Goal: Task Accomplishment & Management: Use online tool/utility

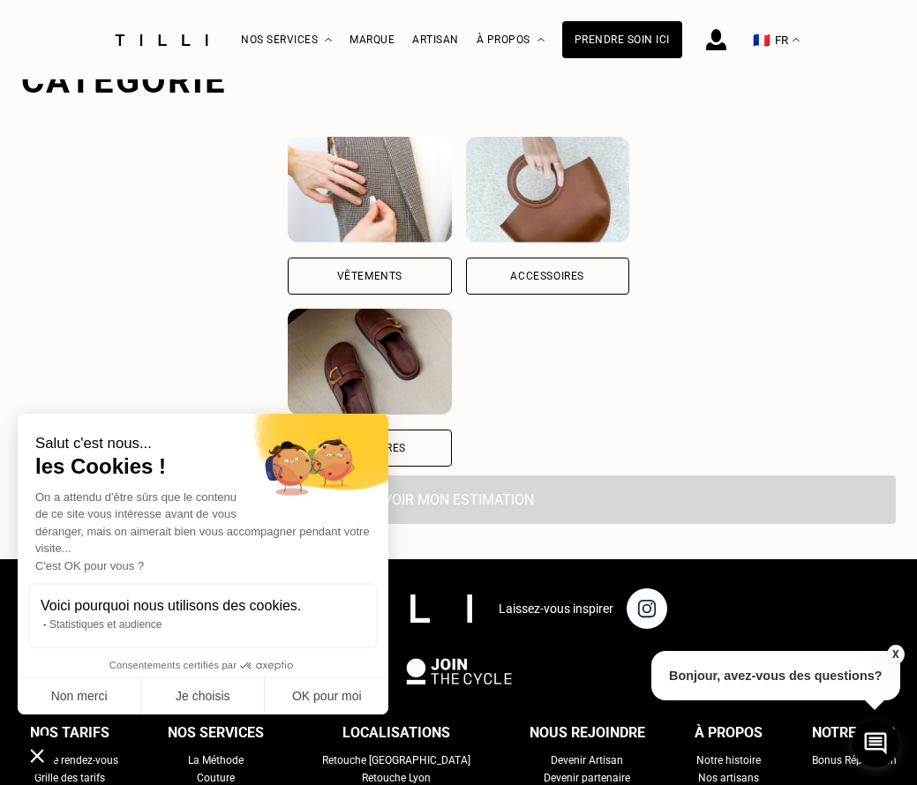
scroll to position [1213, 0]
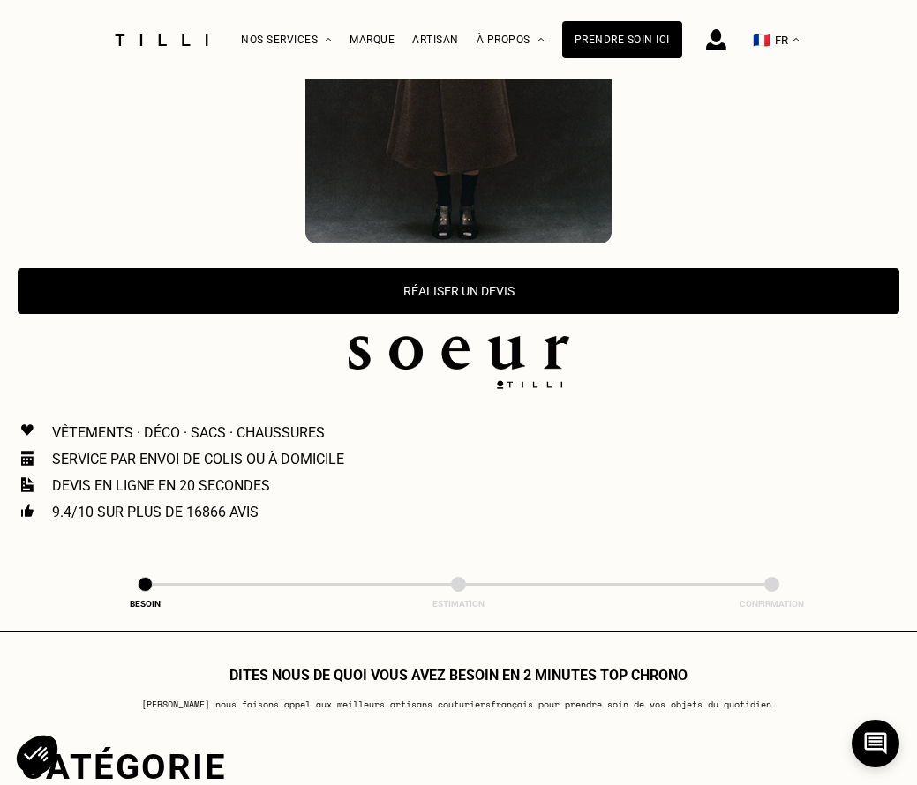
scroll to position [519, 0]
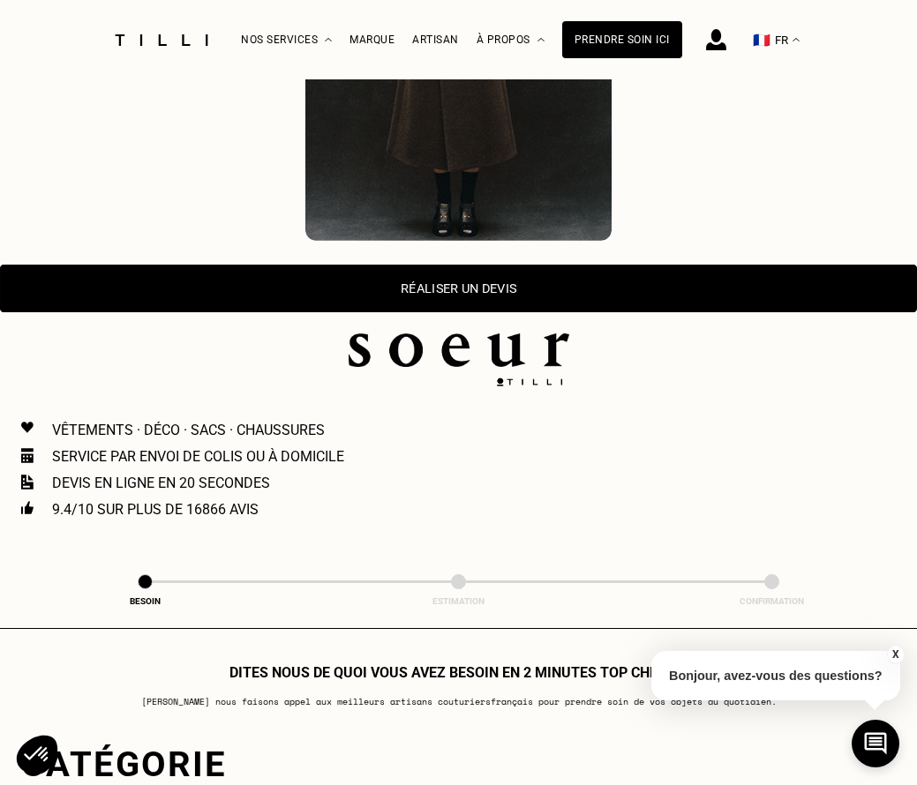
click at [502, 277] on button "Réaliser un devis" at bounding box center [458, 289] width 917 height 48
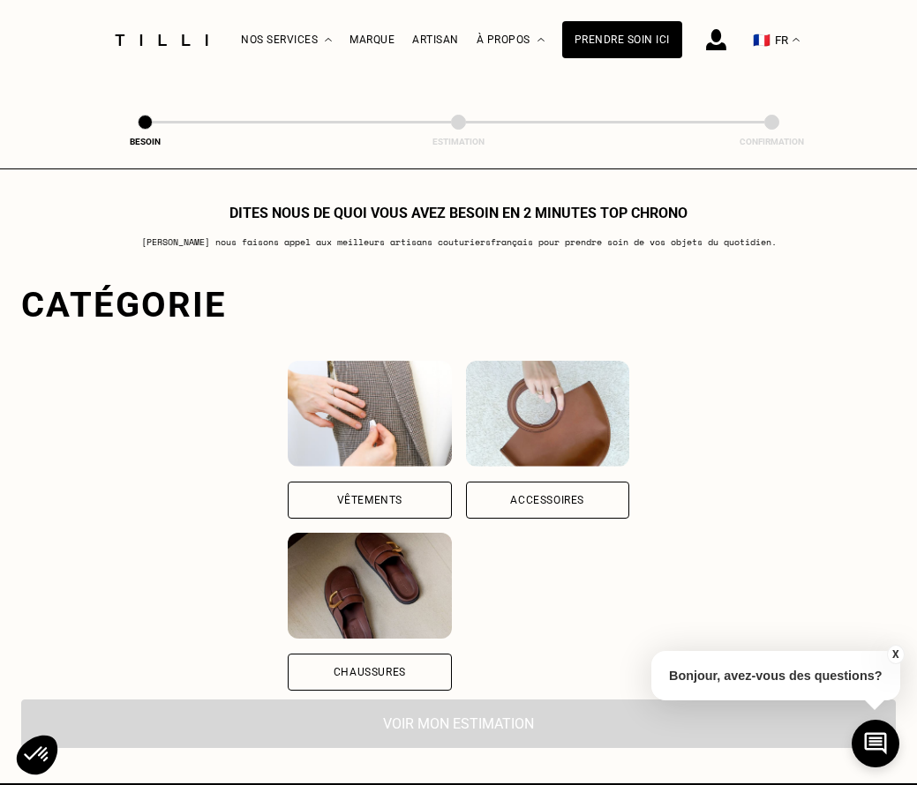
scroll to position [1051, 0]
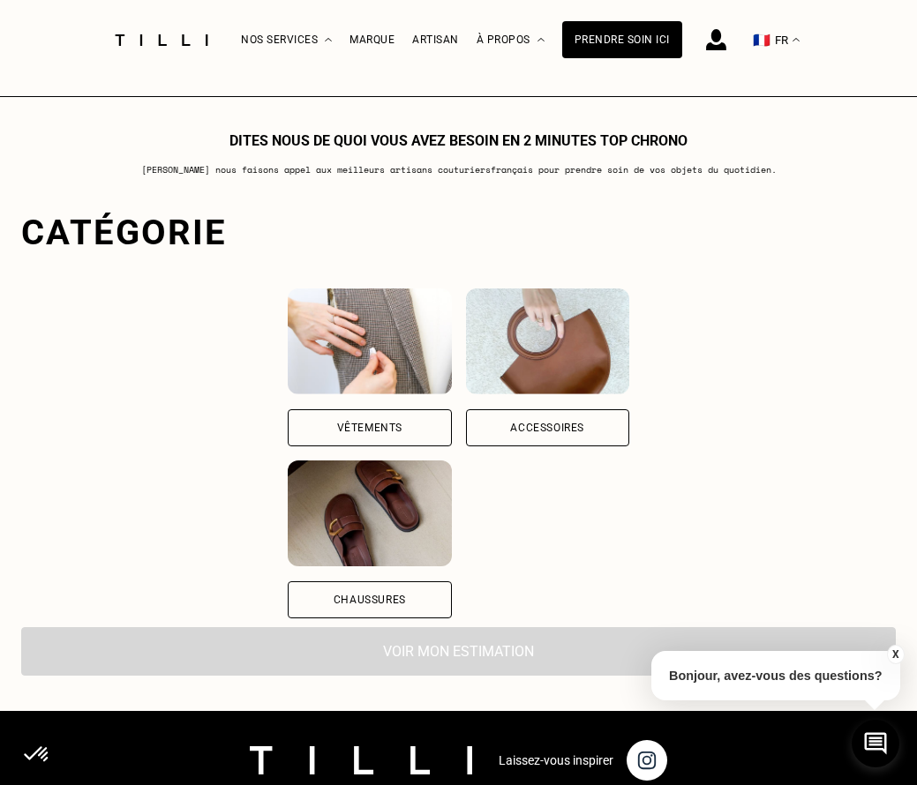
click at [369, 411] on div "Vêtements" at bounding box center [369, 427] width 163 height 37
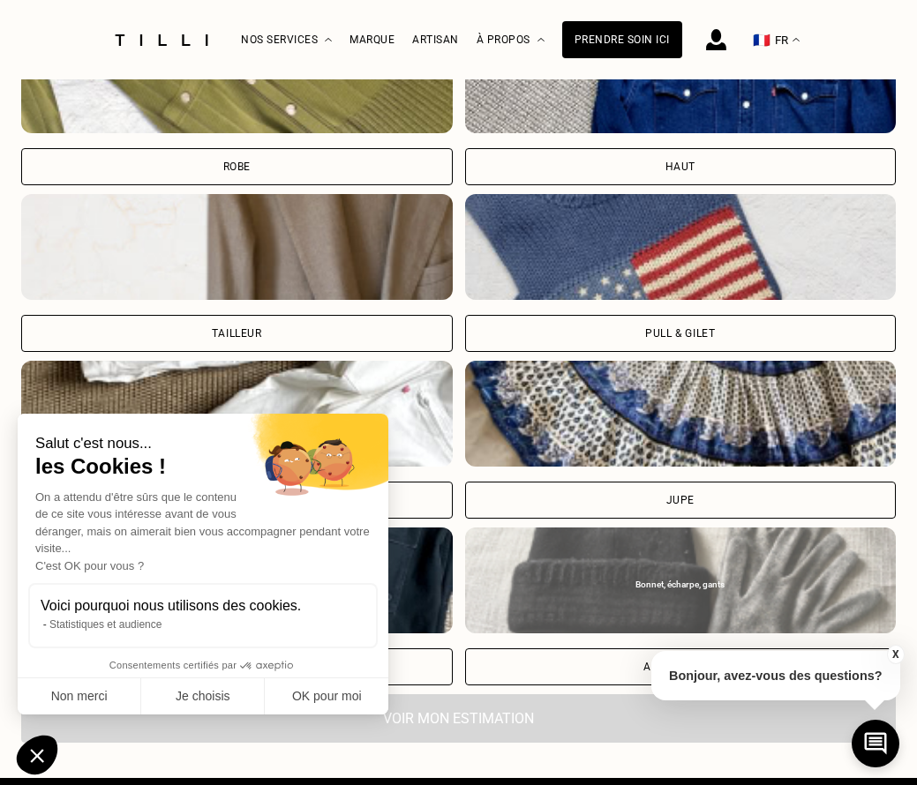
scroll to position [1725, 0]
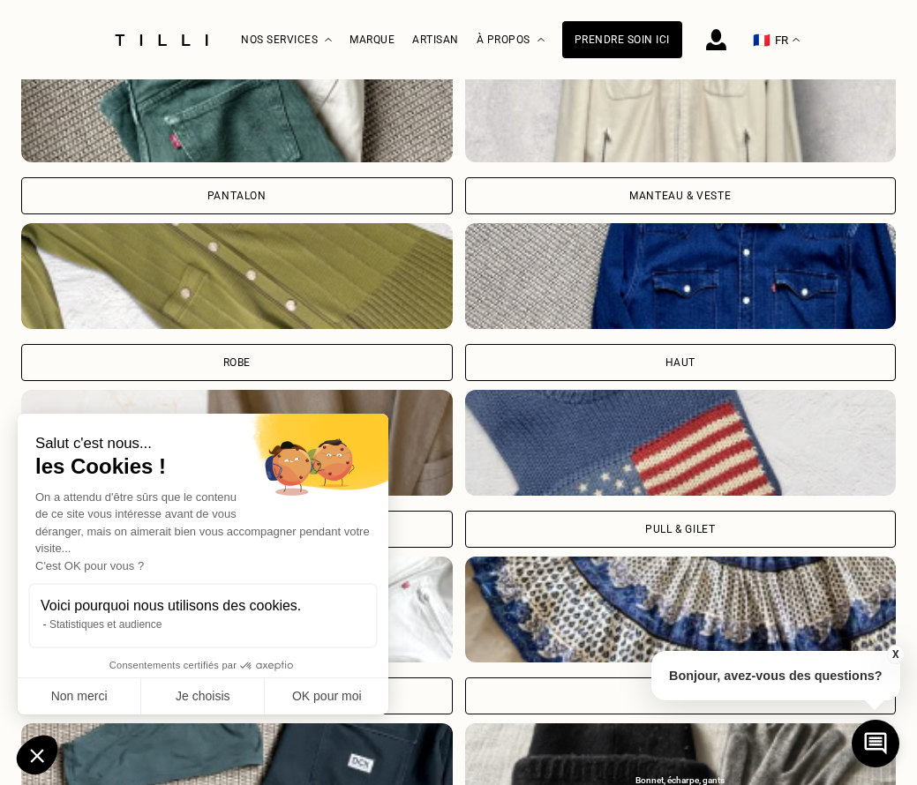
click at [725, 344] on div "Haut" at bounding box center [681, 362] width 432 height 37
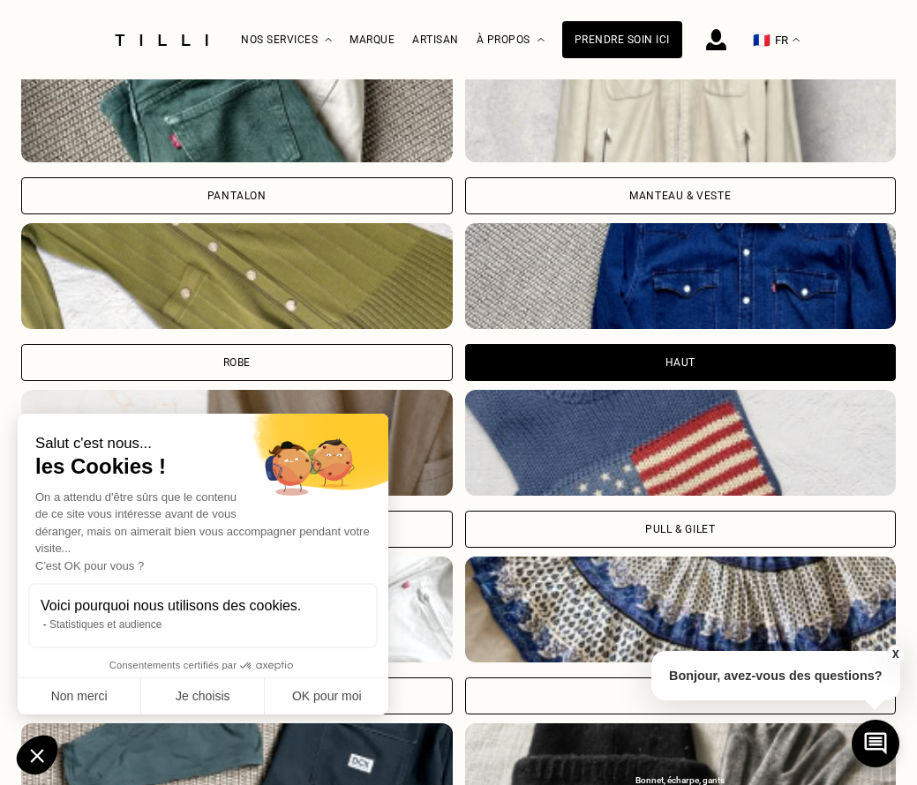
scroll to position [2550, 0]
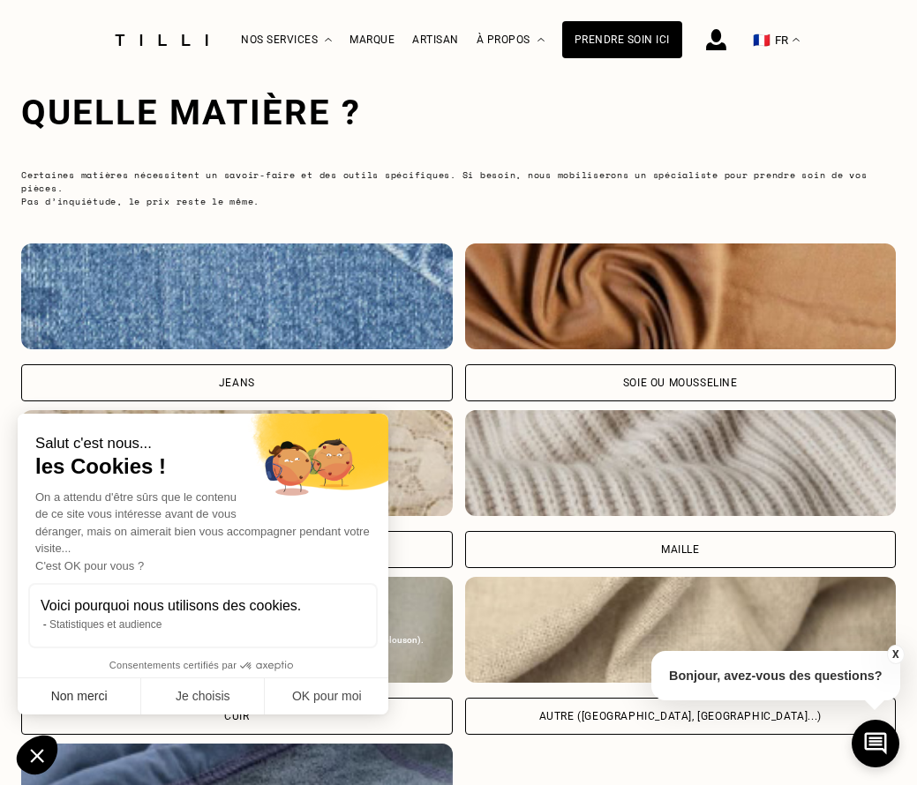
click at [109, 696] on button "Non merci" at bounding box center [80, 697] width 124 height 37
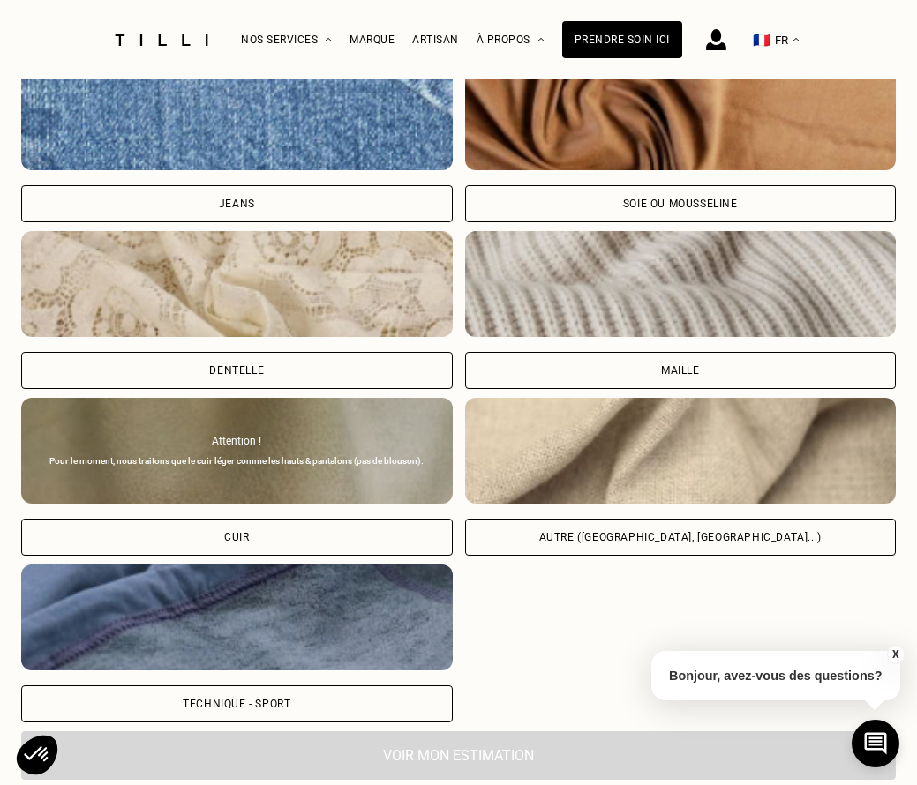
scroll to position [2732, 0]
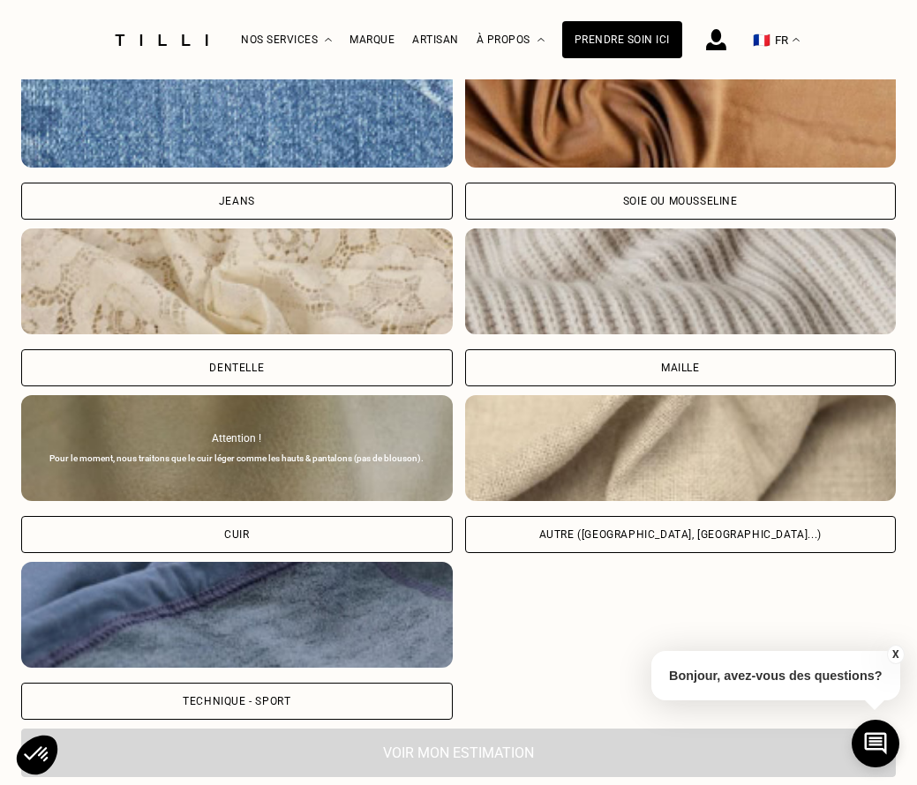
click at [718, 529] on div "Autre (coton, jersey...)" at bounding box center [680, 534] width 282 height 11
select select "FR"
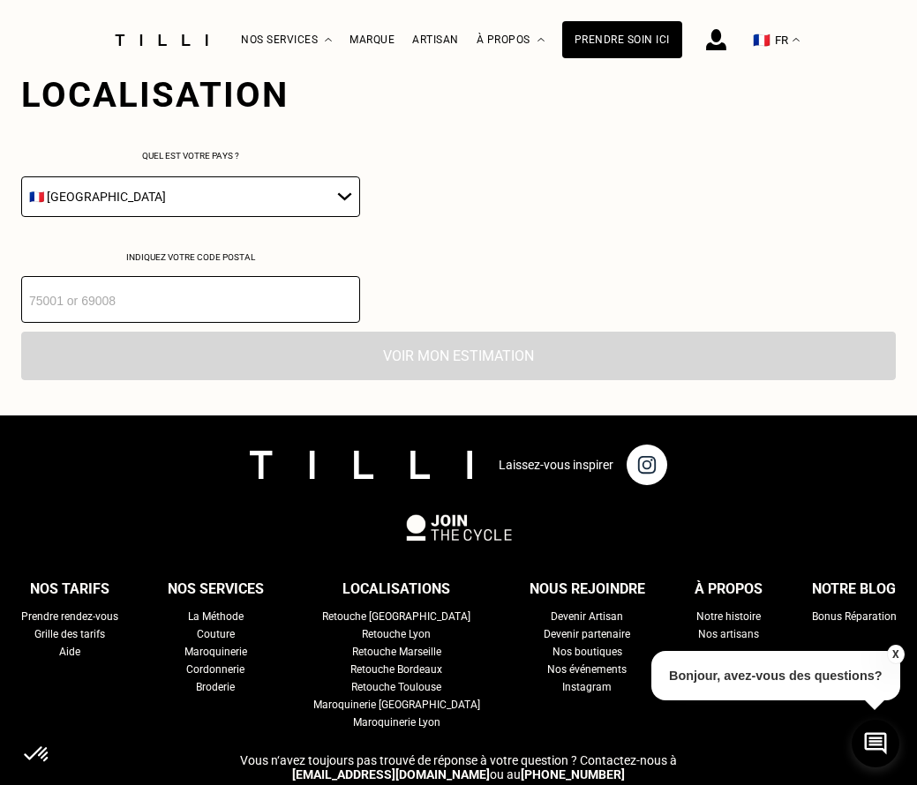
scroll to position [3414, 0]
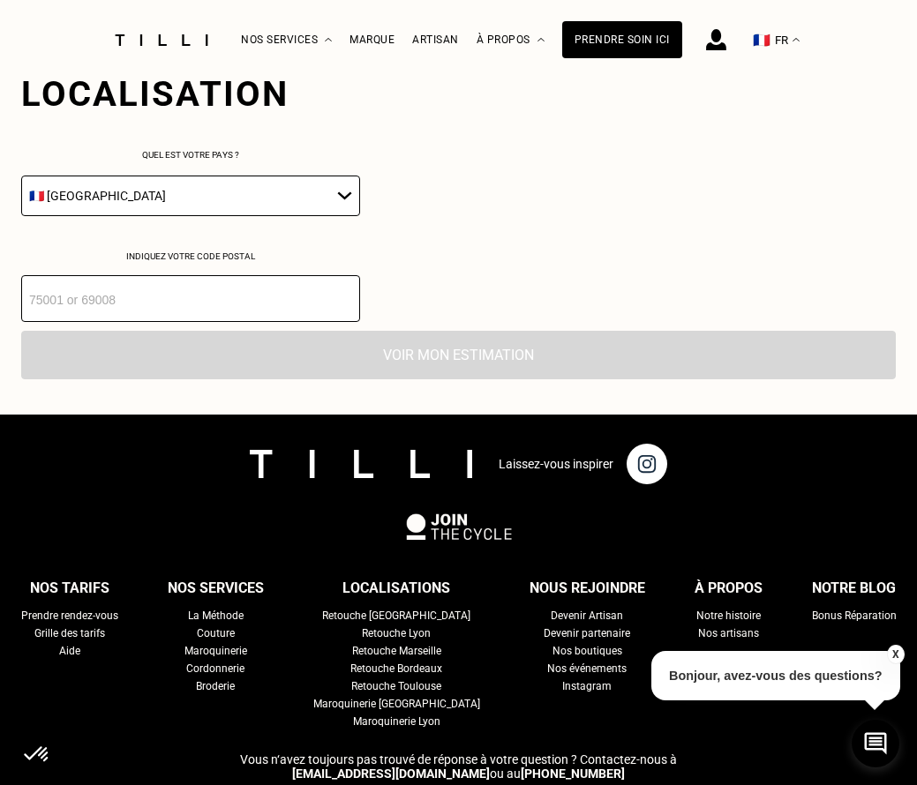
click at [176, 276] on input "number" at bounding box center [190, 298] width 339 height 47
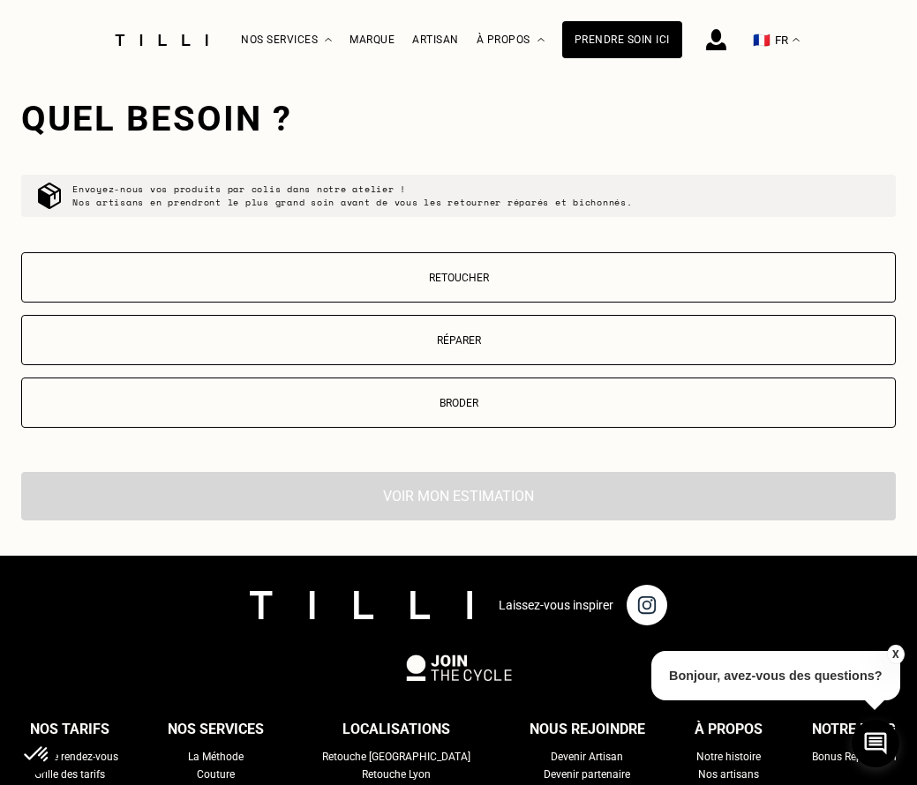
scroll to position [3686, 0]
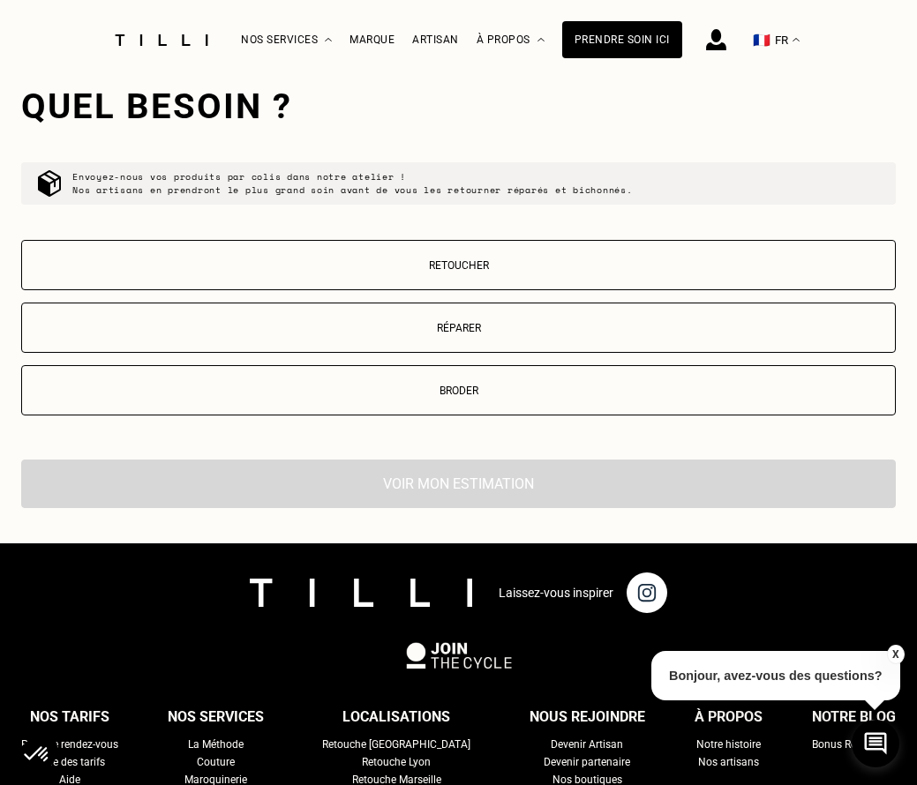
type input "35230"
click at [528, 259] on p "Retoucher" at bounding box center [458, 265] width 855 height 12
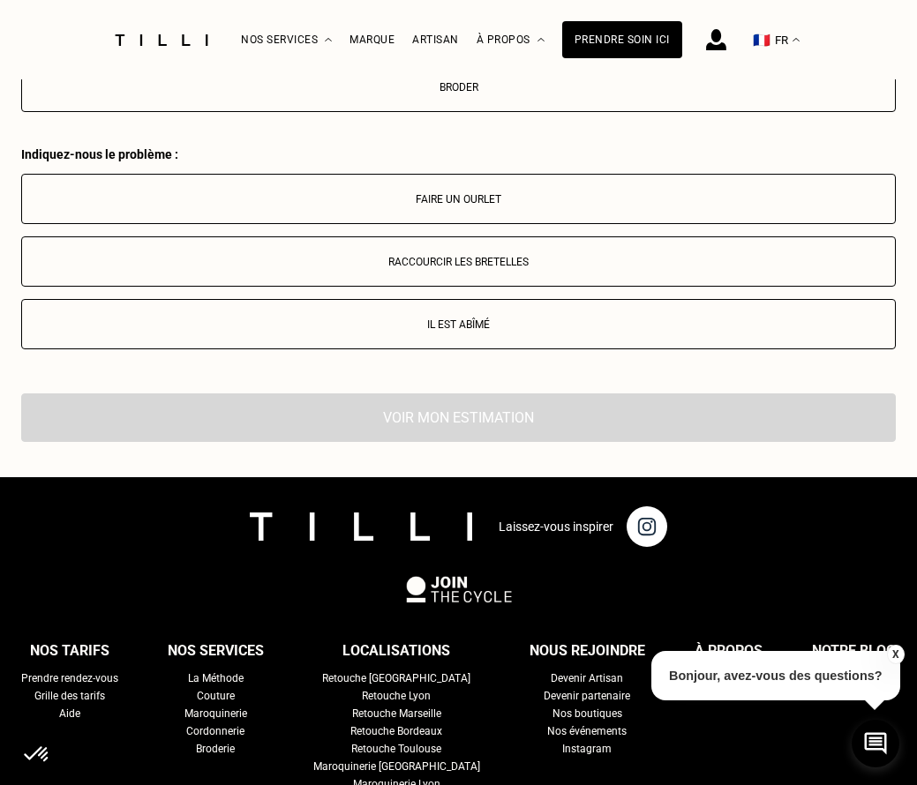
click at [503, 191] on button "Faire un ourlet" at bounding box center [458, 199] width 875 height 50
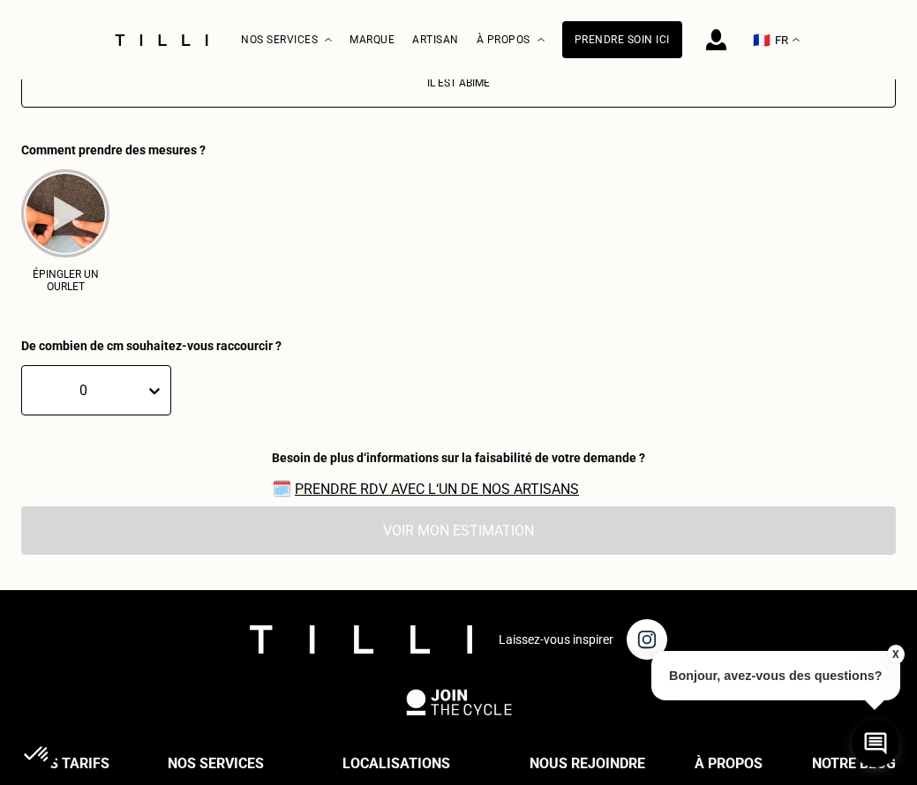
scroll to position [4209, 0]
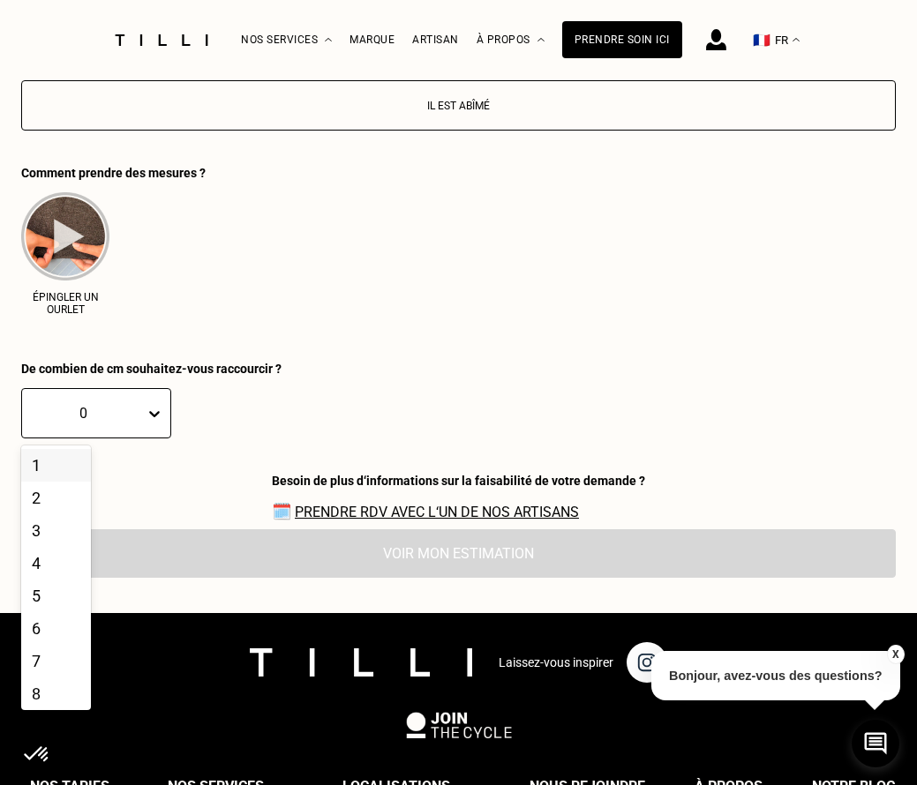
click at [153, 411] on icon at bounding box center [154, 414] width 11 height 6
click at [59, 547] on div "4" at bounding box center [56, 563] width 70 height 33
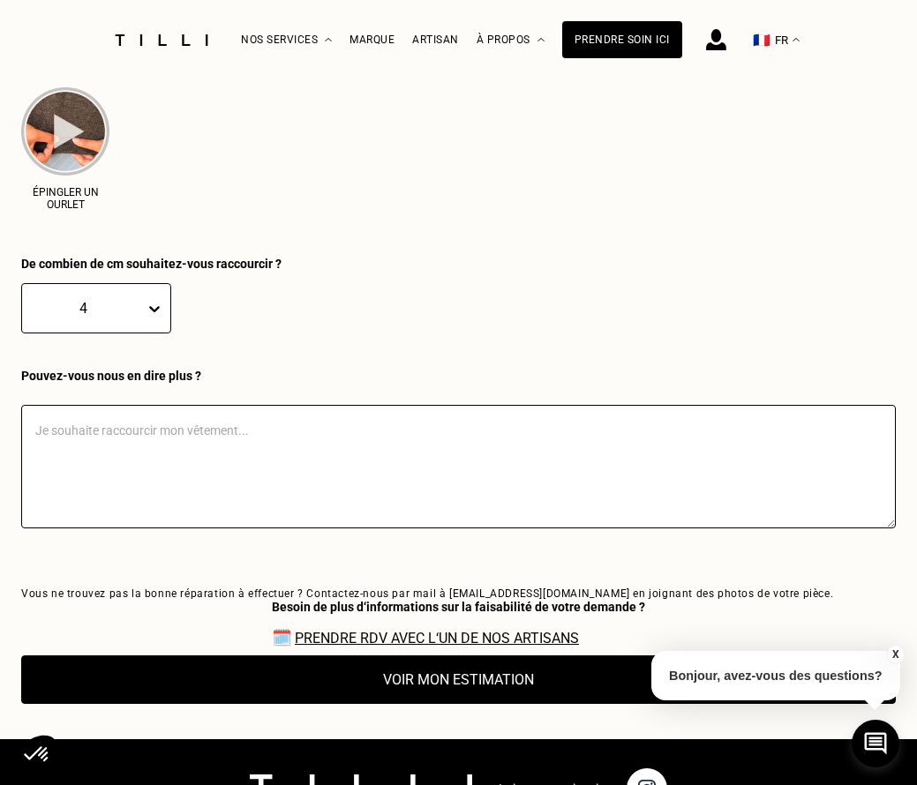
scroll to position [4314, 0]
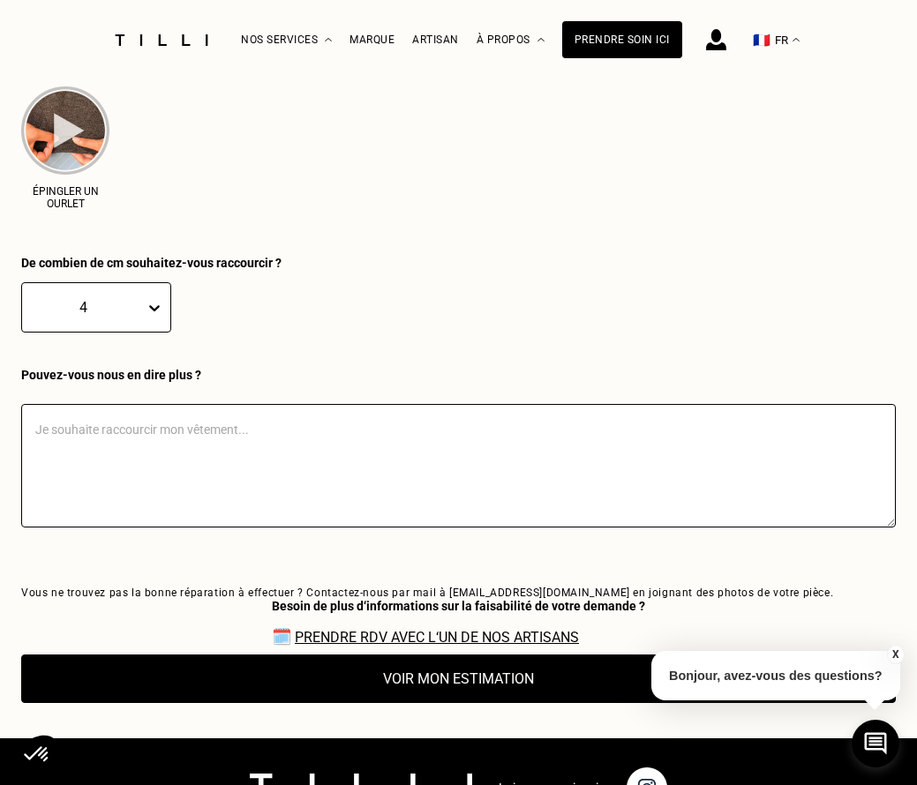
click at [455, 424] on textarea at bounding box center [458, 466] width 875 height 124
type textarea "Trop long"
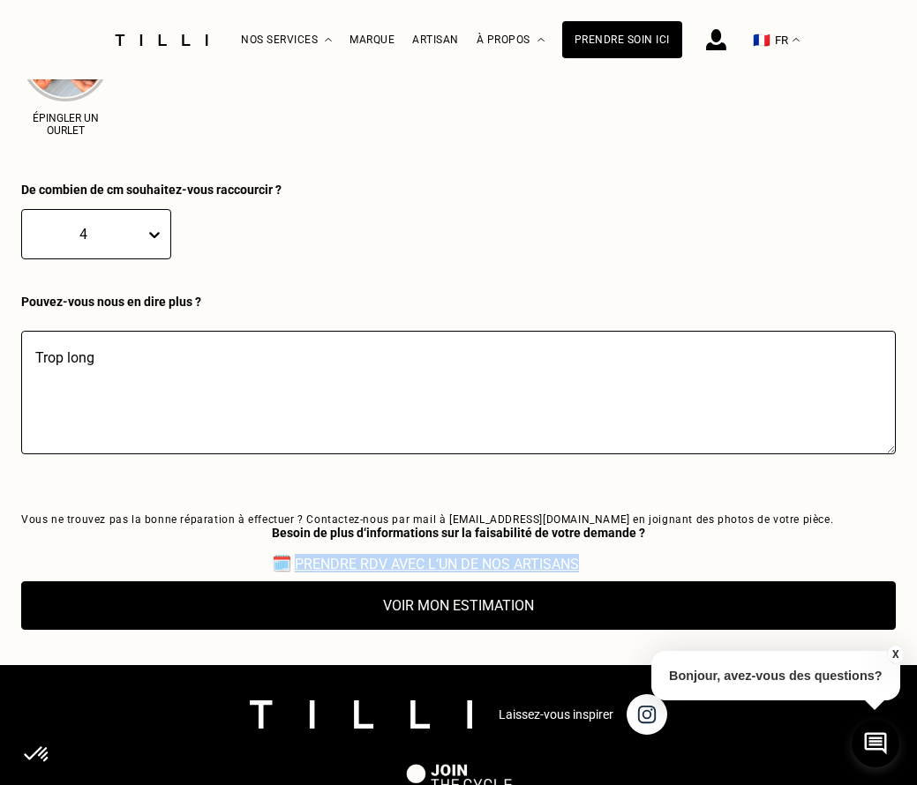
scroll to position [4407, 0]
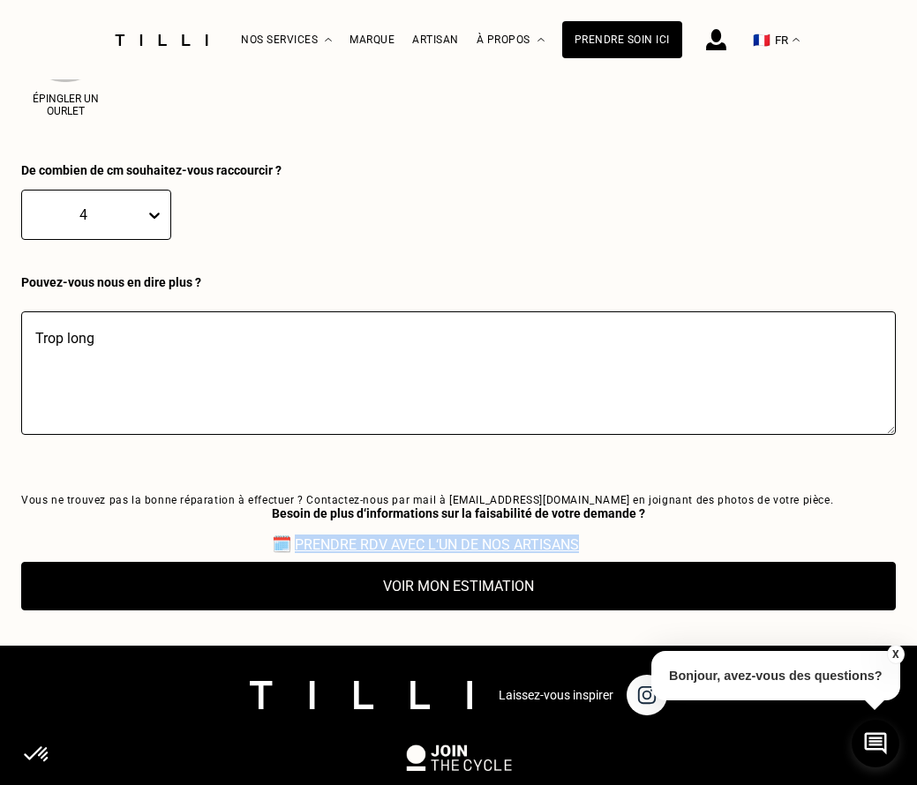
click at [482, 587] on button "Voir mon estimation" at bounding box center [458, 586] width 875 height 49
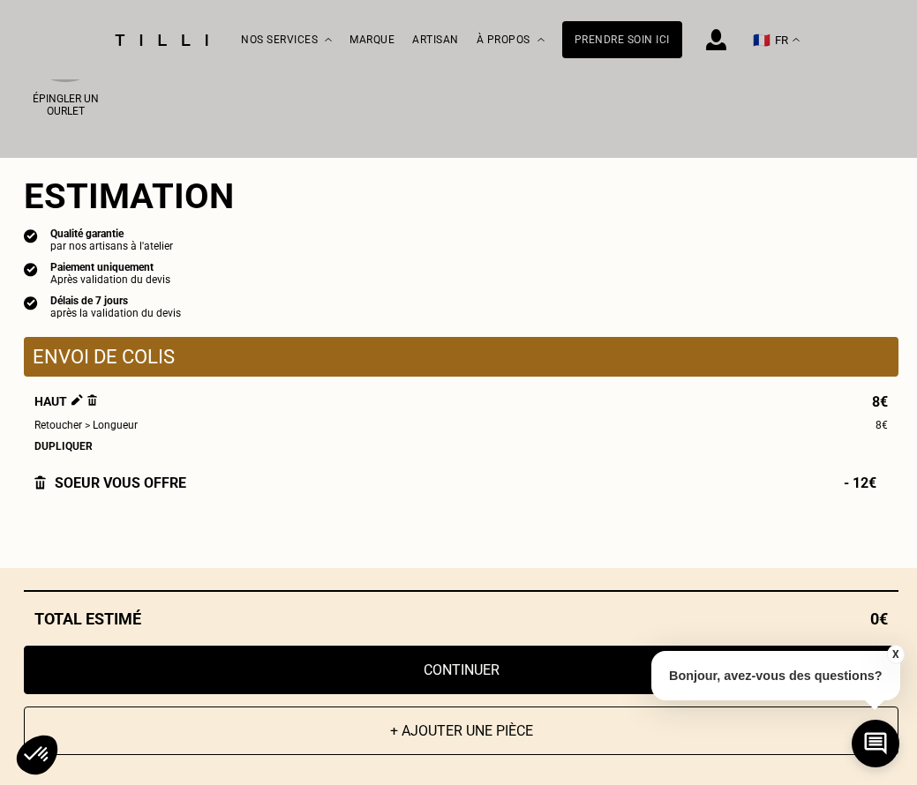
click at [499, 677] on button "Continuer" at bounding box center [461, 670] width 875 height 49
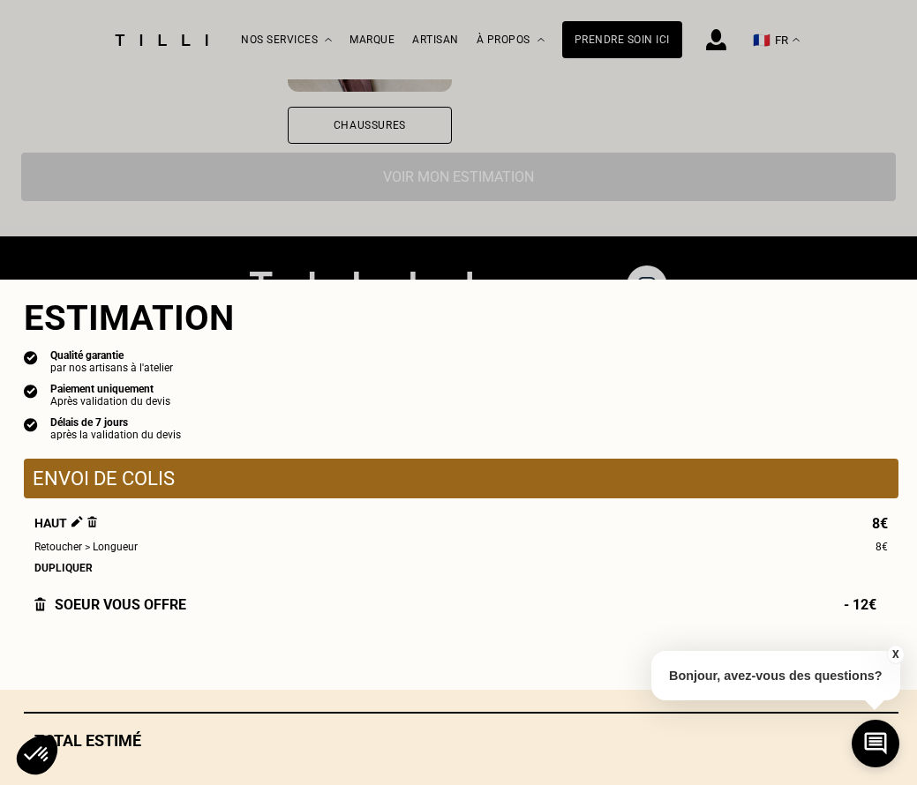
scroll to position [1523, 0]
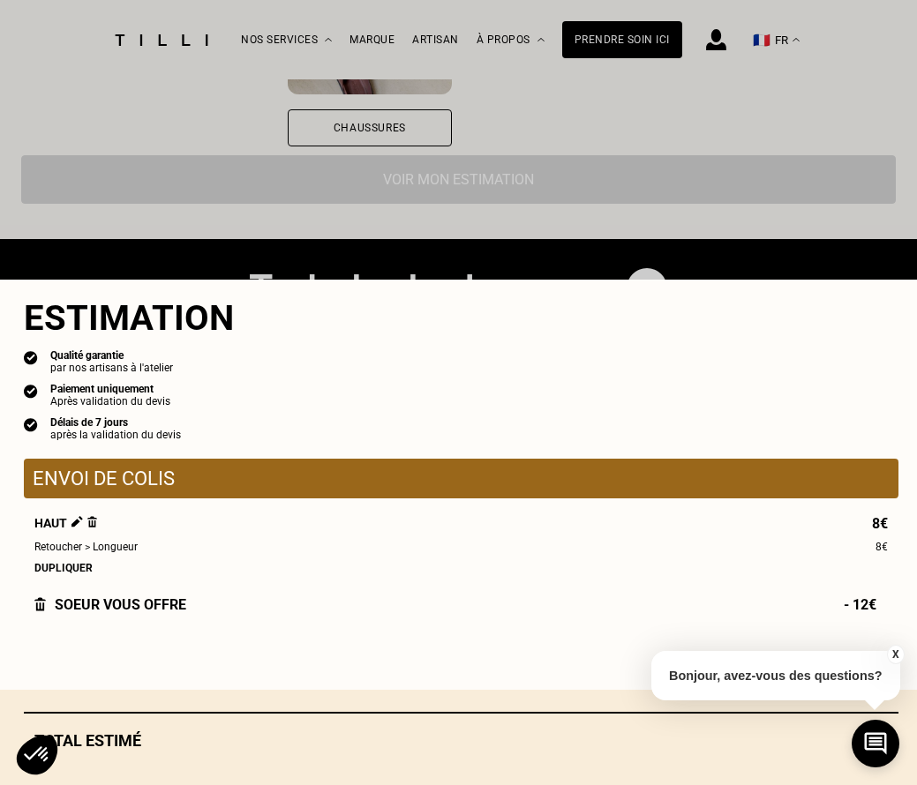
select select "FR"
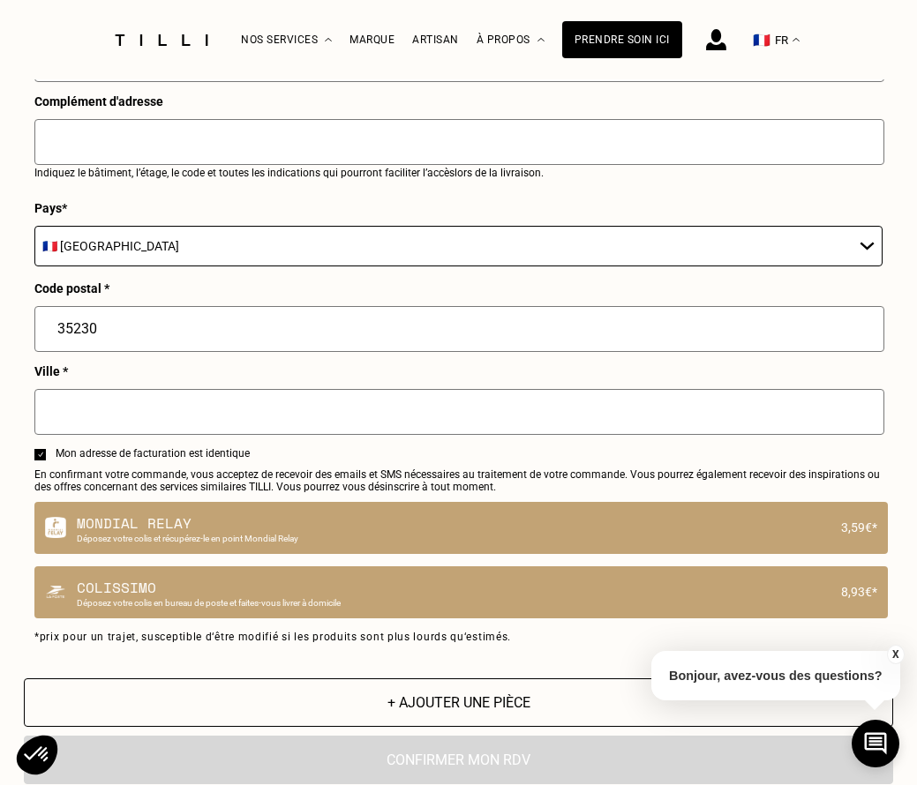
scroll to position [1045, 0]
